Goal: Check status: Check status

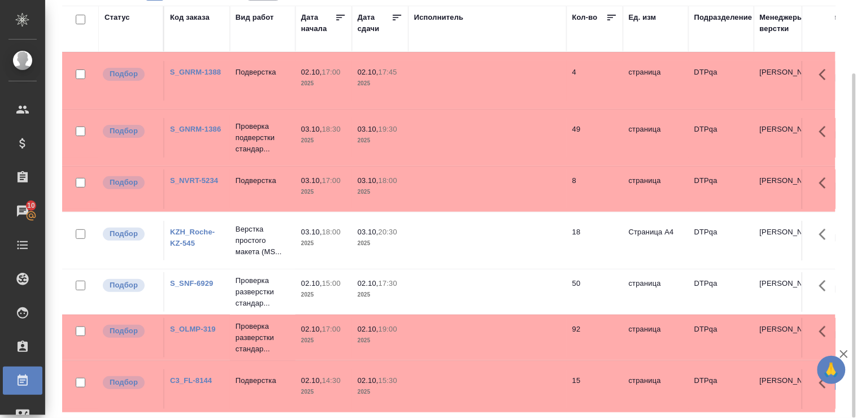
click at [114, 17] on div "Статус" at bounding box center [117, 17] width 25 height 11
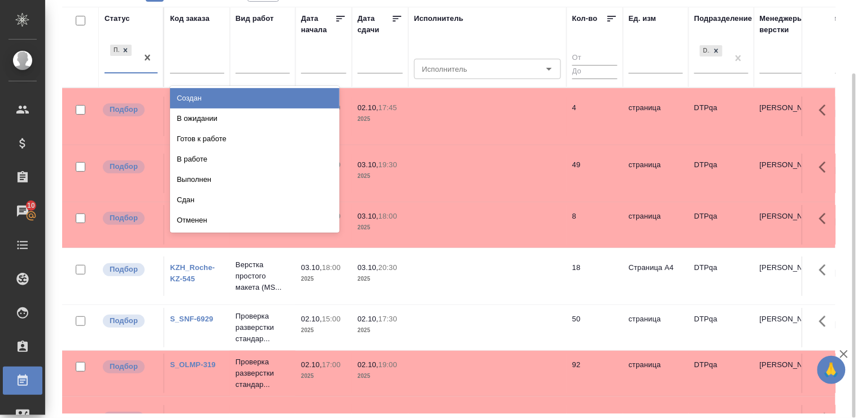
click at [127, 71] on div "Подбор" at bounding box center [121, 57] width 33 height 31
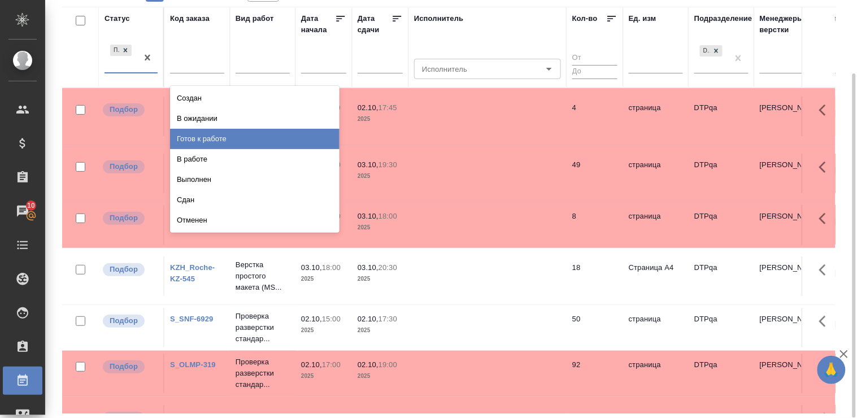
click at [204, 143] on div "Готов к работе" at bounding box center [254, 139] width 169 height 20
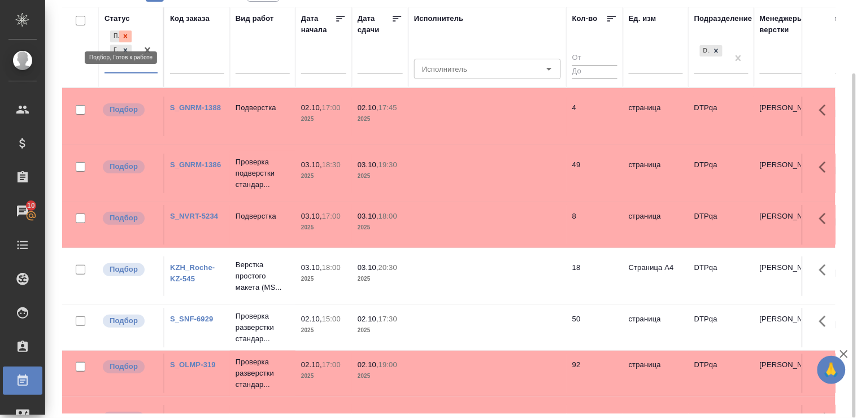
click at [125, 33] on icon at bounding box center [125, 36] width 8 height 8
click at [125, 33] on div "Статус option Готов к работе, selected. 0 results available. Select is focused …" at bounding box center [131, 47] width 53 height 69
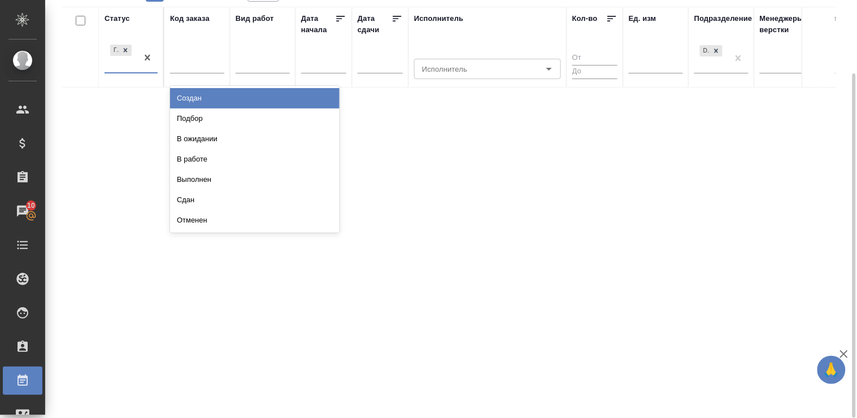
click at [132, 71] on div "Готов к работе" at bounding box center [121, 57] width 33 height 31
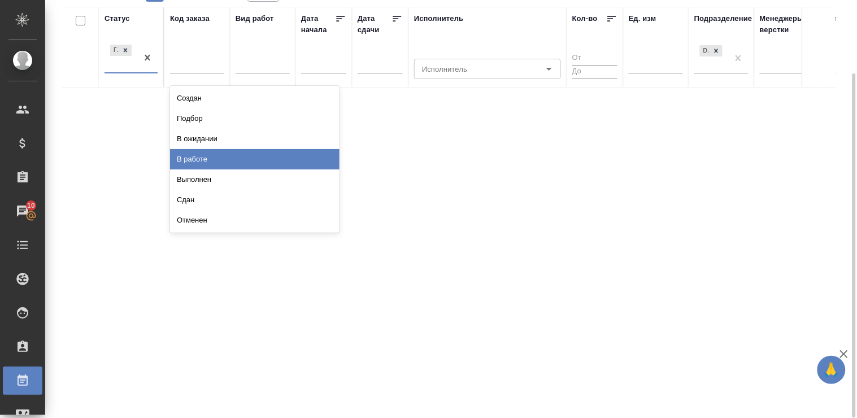
click at [213, 158] on div "В работе" at bounding box center [254, 159] width 169 height 20
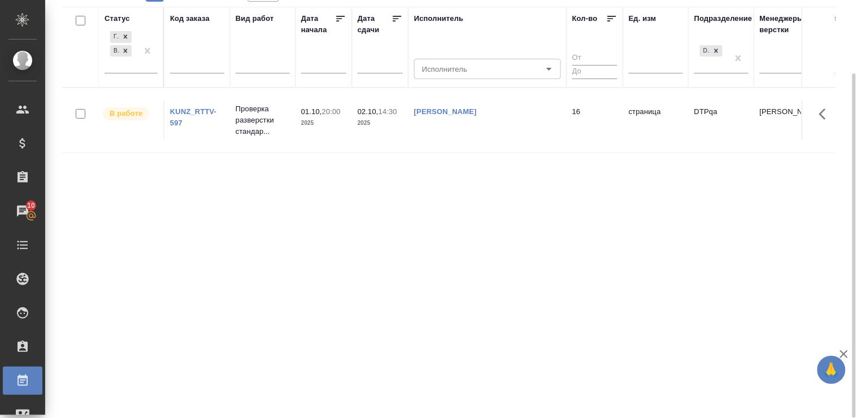
click at [273, 185] on div "Статус [PERSON_NAME] к работе В работе Код заказа Вид работ [PERSON_NAME] начал…" at bounding box center [448, 210] width 773 height 407
click at [141, 71] on div at bounding box center [147, 50] width 20 height 44
click at [140, 71] on div at bounding box center [147, 50] width 20 height 44
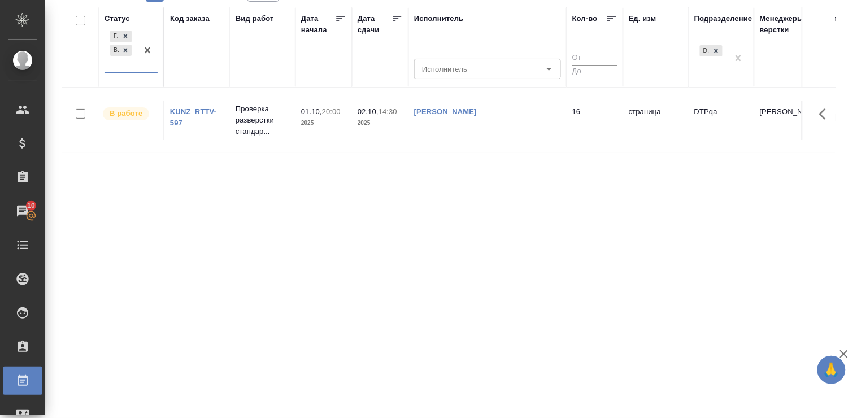
click at [117, 68] on div "Готов к работе В работе" at bounding box center [121, 50] width 33 height 44
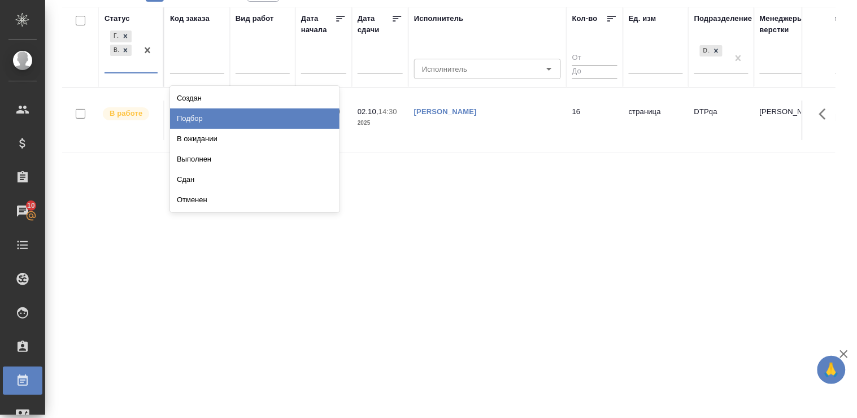
click at [316, 116] on div "Подбор" at bounding box center [254, 118] width 169 height 20
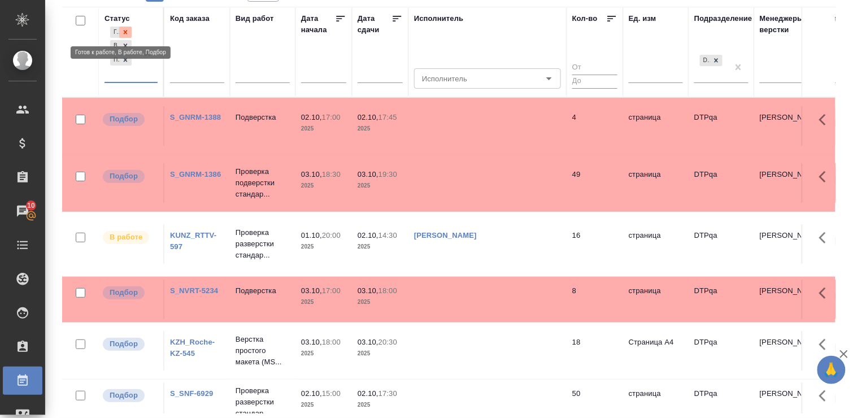
click at [127, 27] on div at bounding box center [125, 33] width 12 height 12
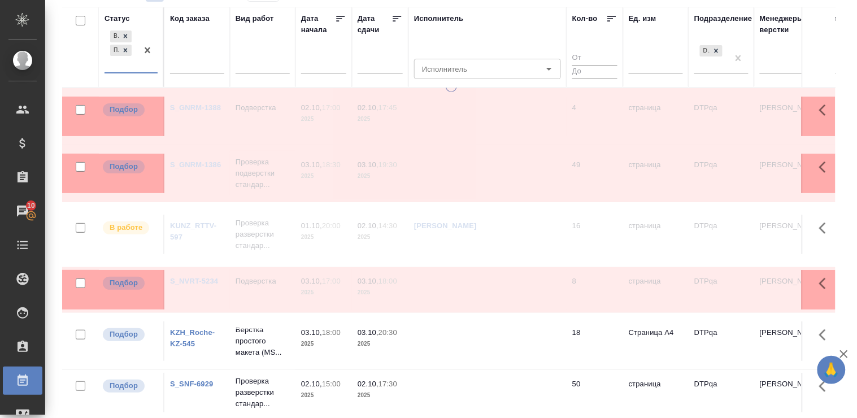
click at [125, 37] on div "Статус option Готов к работе, deselected. 0 results available. Select is focuse…" at bounding box center [131, 47] width 53 height 69
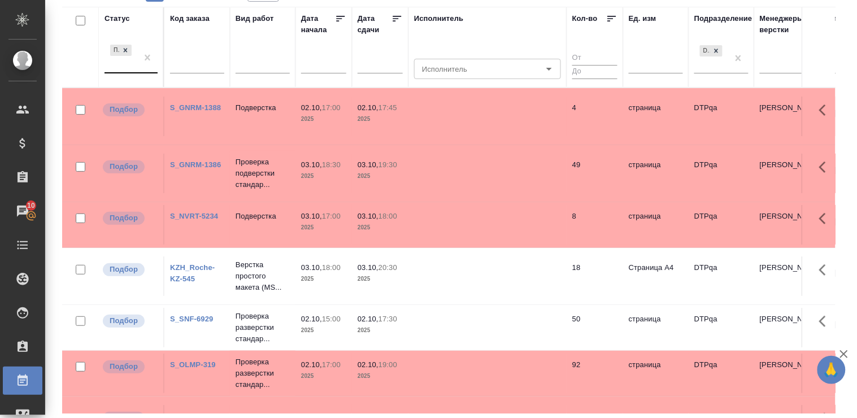
click at [122, 18] on div "Статус" at bounding box center [117, 18] width 25 height 11
